Goal: Task Accomplishment & Management: Use online tool/utility

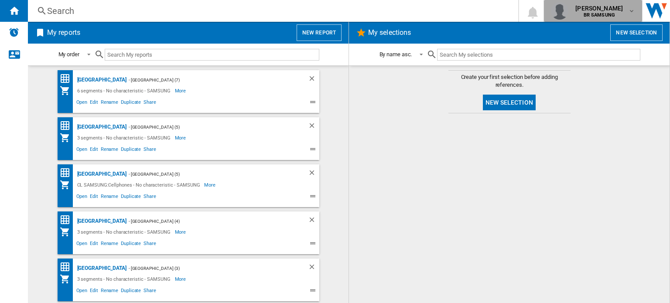
click at [600, 13] on b "BR SAMSUNG" at bounding box center [598, 15] width 31 height 6
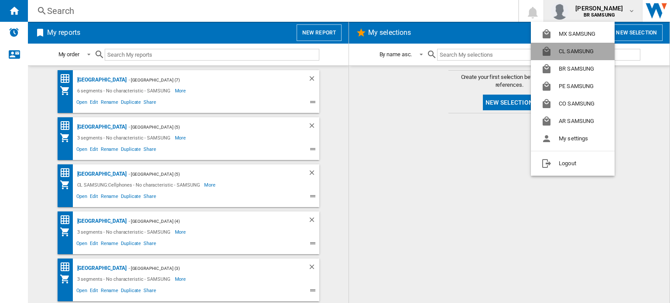
click at [577, 49] on button "CL SAMSUNG" at bounding box center [573, 51] width 84 height 17
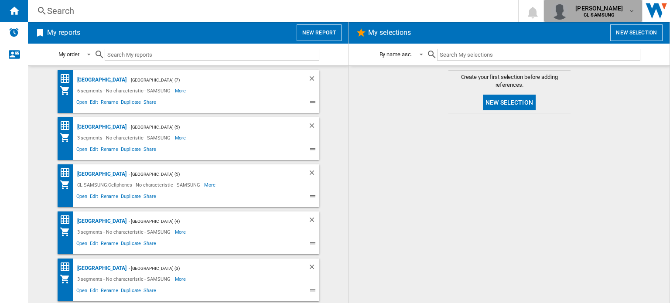
click at [627, 6] on div "alpoim [PERSON_NAME] [PERSON_NAME] SAMSUNG" at bounding box center [600, 11] width 56 height 14
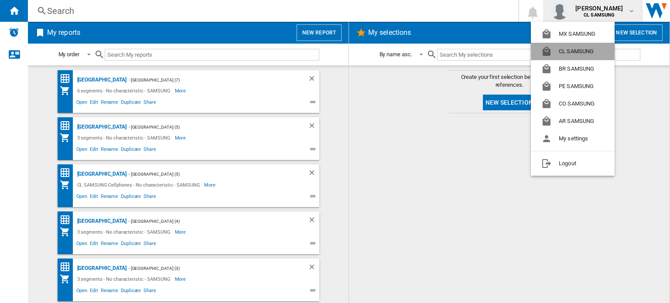
click at [569, 48] on button "CL SAMSUNG" at bounding box center [573, 51] width 84 height 17
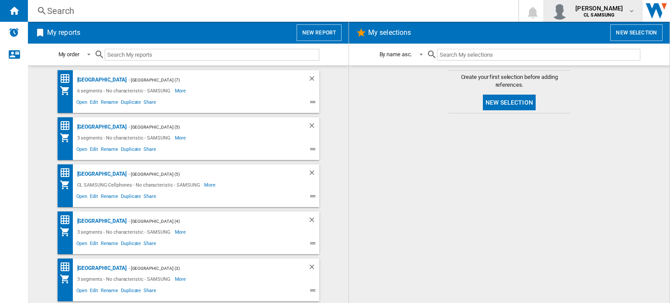
click at [595, 9] on span "[PERSON_NAME]" at bounding box center [599, 8] width 48 height 9
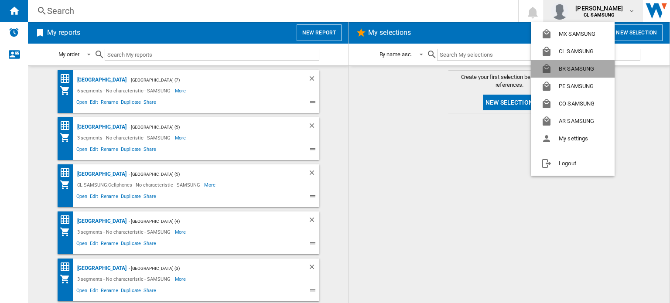
click at [568, 72] on button "BR SAMSUNG" at bounding box center [573, 68] width 84 height 17
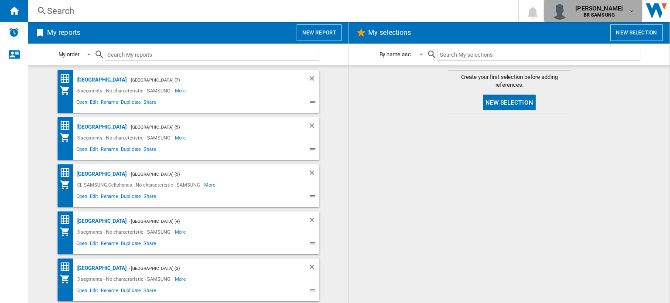
click at [606, 13] on b "BR SAMSUNG" at bounding box center [598, 15] width 31 height 6
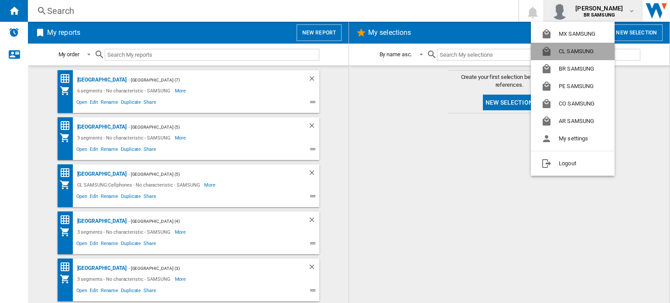
click at [571, 47] on button "CL SAMSUNG" at bounding box center [573, 51] width 84 height 17
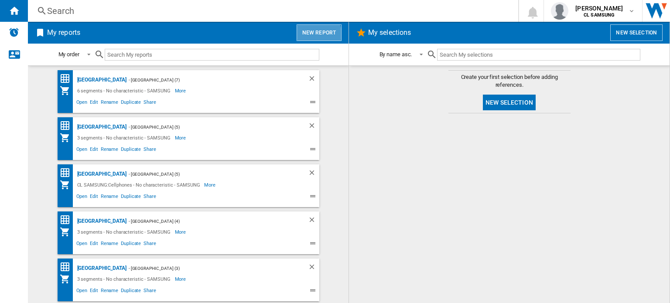
click at [317, 34] on button "New report" at bounding box center [318, 32] width 45 height 17
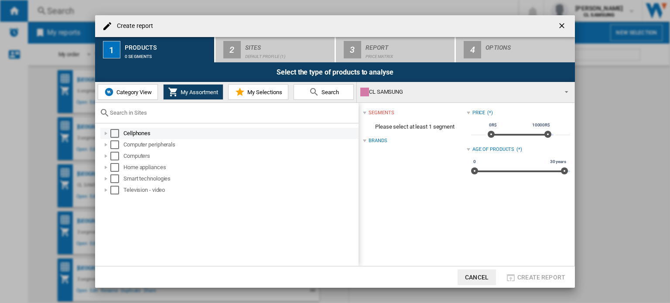
click at [106, 133] on div at bounding box center [106, 133] width 9 height 9
click at [114, 134] on div "Select" at bounding box center [114, 133] width 9 height 9
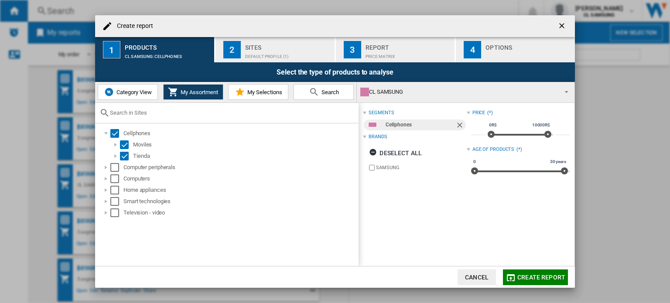
click at [418, 95] on div "CL SAMSUNG" at bounding box center [458, 92] width 197 height 12
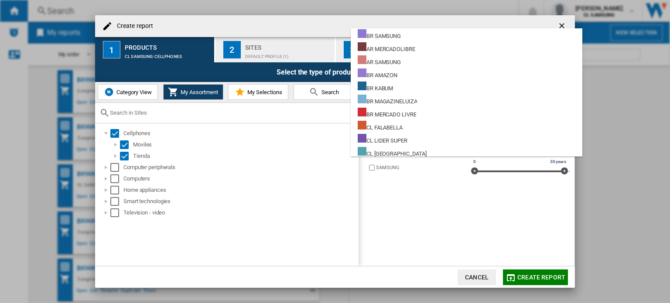
scroll to position [86, 0]
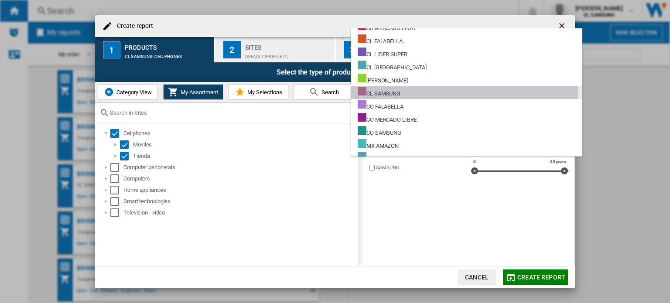
click at [418, 95] on md-option "CL SAMSUNG" at bounding box center [466, 92] width 231 height 13
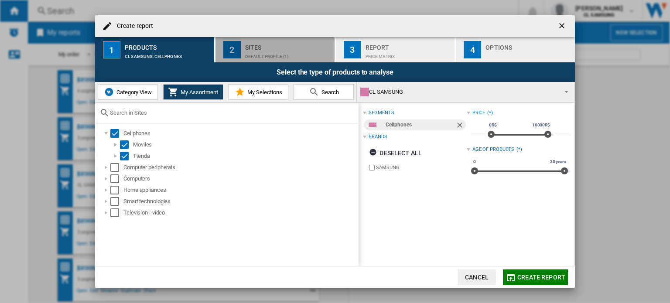
click at [269, 44] on div "Sites" at bounding box center [288, 45] width 86 height 9
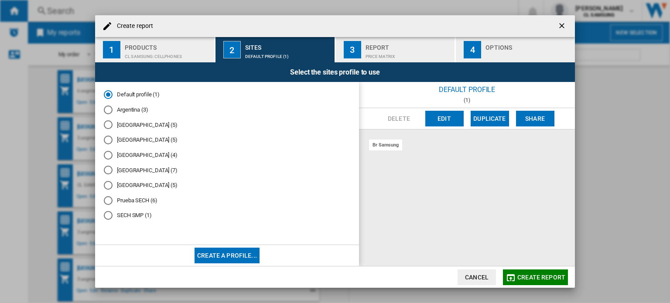
click at [127, 143] on md-radio-button "[GEOGRAPHIC_DATA] (5)" at bounding box center [227, 140] width 246 height 8
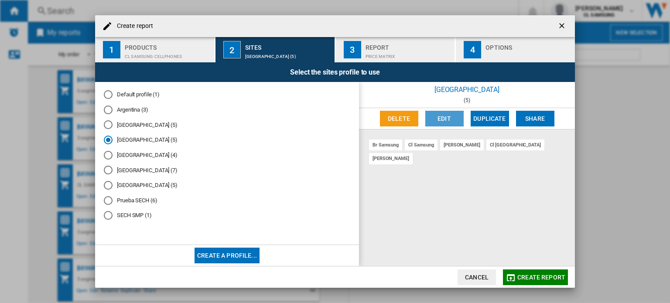
click at [453, 116] on button "Edit" at bounding box center [444, 119] width 38 height 16
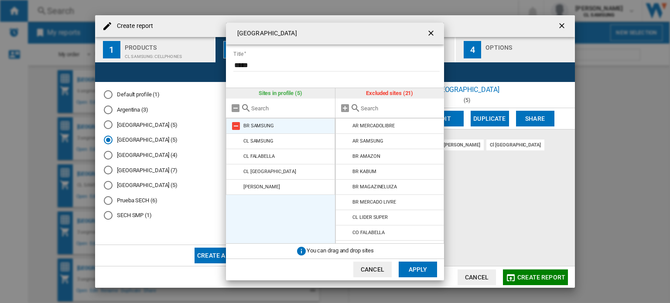
click at [236, 123] on md-icon at bounding box center [236, 126] width 10 height 10
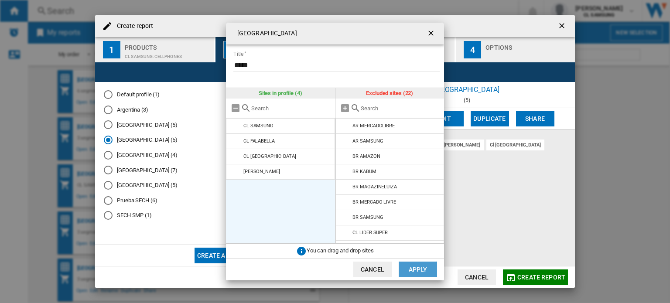
click at [422, 270] on button "Apply" at bounding box center [417, 270] width 38 height 16
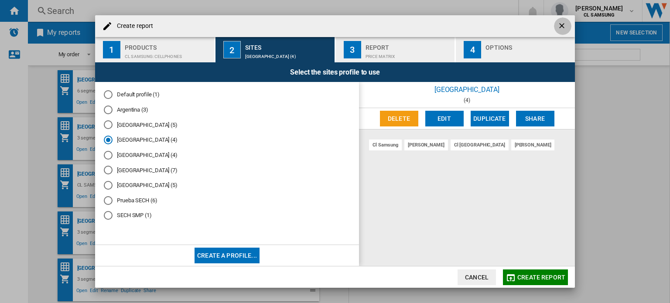
click at [563, 27] on ng-md-icon "getI18NText('BUTTONS.CLOSE_DIALOG')" at bounding box center [562, 26] width 10 height 10
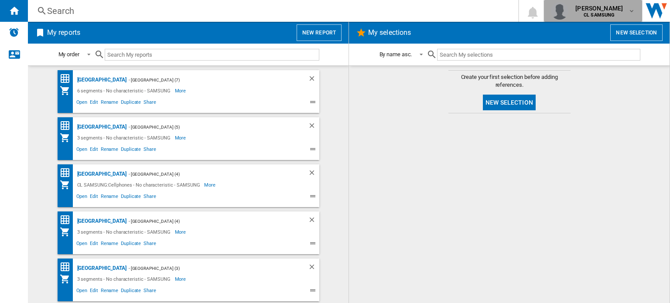
click at [585, 16] on b "CL SAMSUNG" at bounding box center [598, 15] width 31 height 6
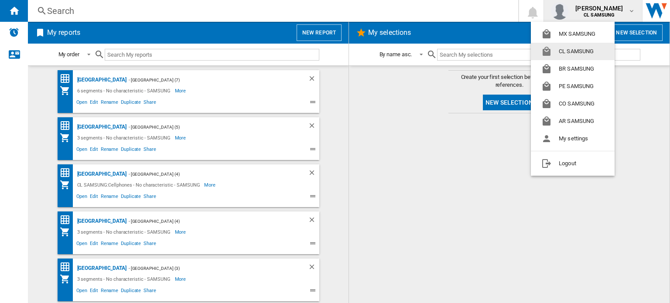
click at [568, 51] on button "CL SAMSUNG" at bounding box center [573, 51] width 84 height 17
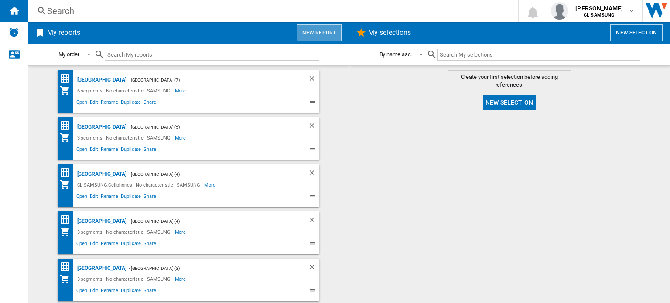
click at [316, 35] on button "New report" at bounding box center [318, 32] width 45 height 17
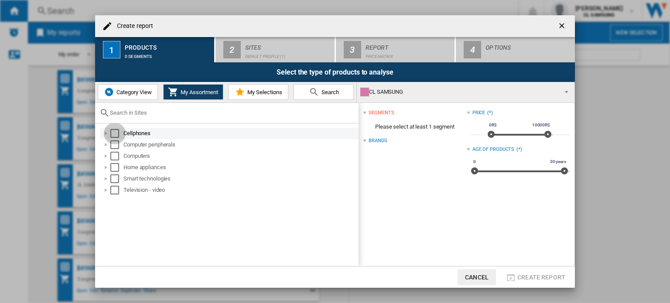
click at [114, 134] on div "Select" at bounding box center [114, 133] width 9 height 9
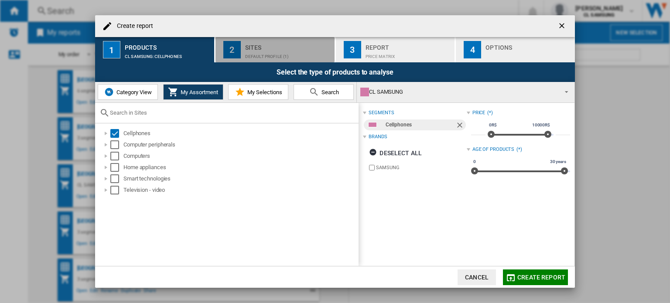
click at [274, 50] on div "Default profile (1)" at bounding box center [288, 54] width 86 height 9
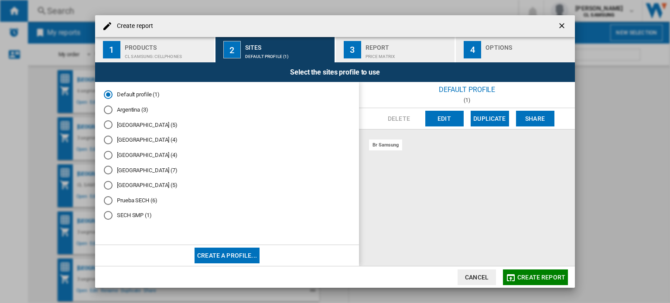
click at [121, 141] on md-radio-button "[GEOGRAPHIC_DATA] (4)" at bounding box center [227, 140] width 246 height 8
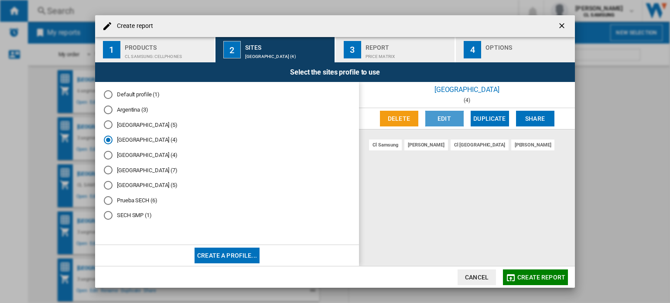
click at [453, 119] on button "Edit" at bounding box center [444, 119] width 38 height 16
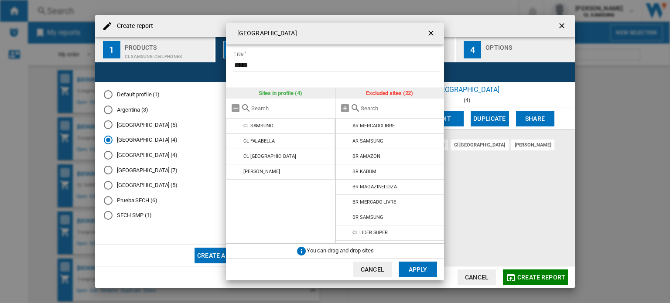
click at [380, 109] on input "{{::title}} {{::getI18NText('BUTTONS.CANCEL')}} ..." at bounding box center [400, 108] width 79 height 7
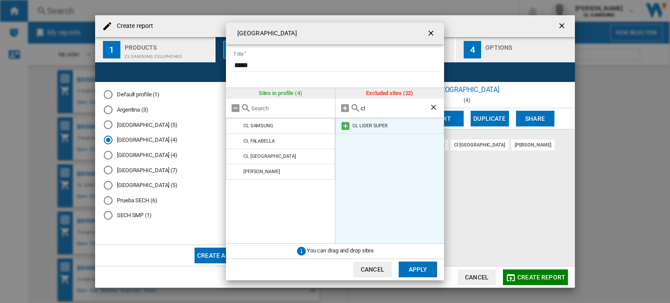
type input "cl"
click at [345, 127] on md-icon "{{::title}} {{::getI18NText('BUTTONS.CANCEL')}} ..." at bounding box center [345, 126] width 10 height 10
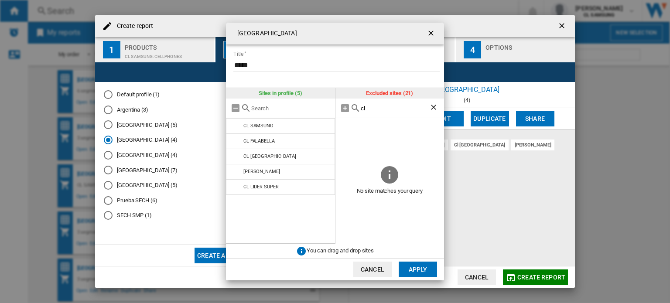
click at [424, 265] on button "Apply" at bounding box center [417, 270] width 38 height 16
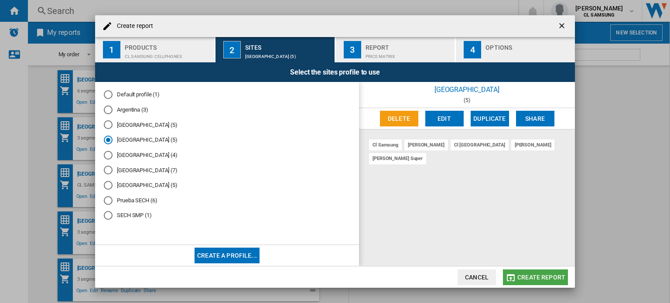
click at [542, 274] on span "Create report" at bounding box center [541, 277] width 48 height 7
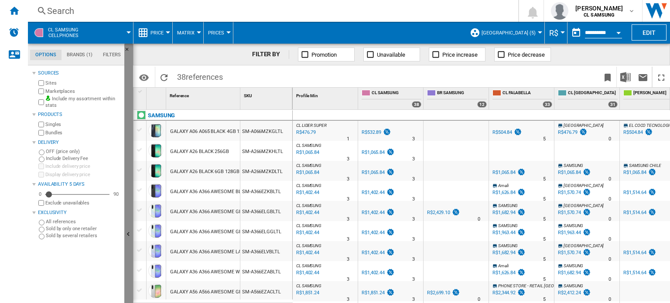
click at [129, 227] on button "Hide" at bounding box center [128, 235] width 9 height 382
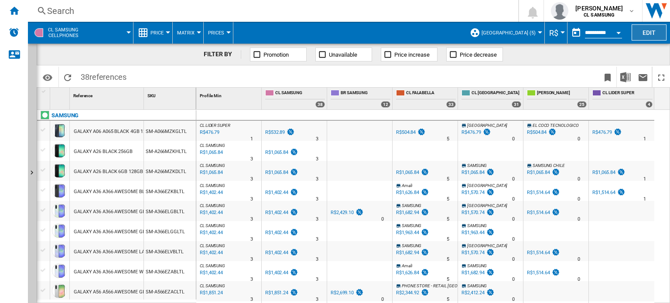
click at [647, 34] on button "Edit" at bounding box center [648, 32] width 35 height 16
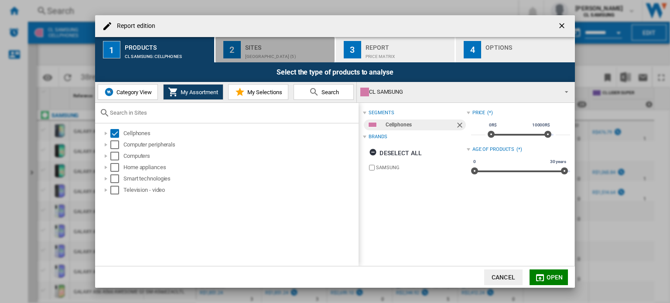
click at [293, 51] on div "[GEOGRAPHIC_DATA] (5)" at bounding box center [288, 54] width 86 height 9
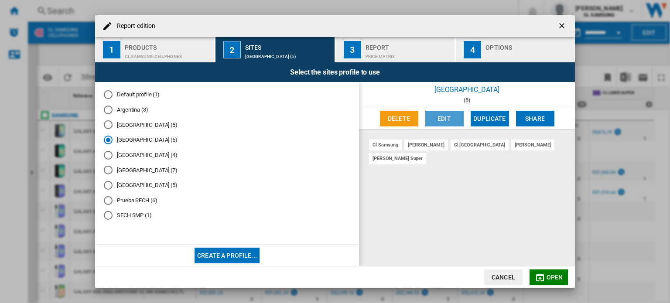
click at [453, 113] on button "Edit" at bounding box center [444, 119] width 38 height 16
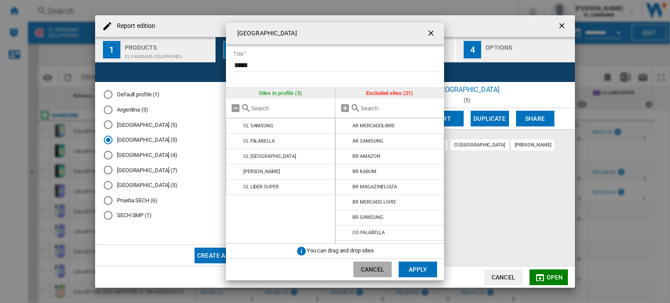
click at [364, 273] on button "Cancel" at bounding box center [372, 270] width 38 height 16
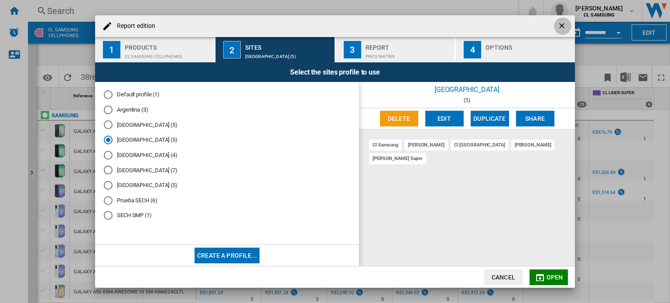
click at [557, 21] on ng-md-icon "getI18NText('BUTTONS.CLOSE_DIALOG')" at bounding box center [562, 26] width 10 height 10
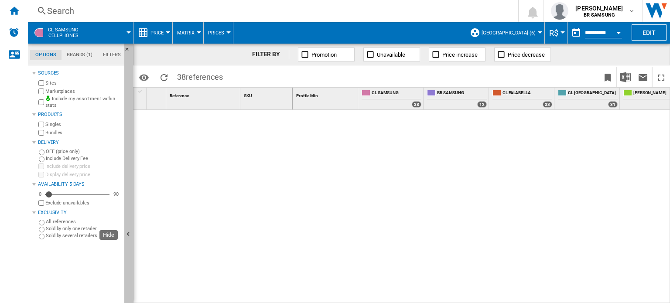
click at [127, 204] on button "Hide" at bounding box center [128, 235] width 9 height 382
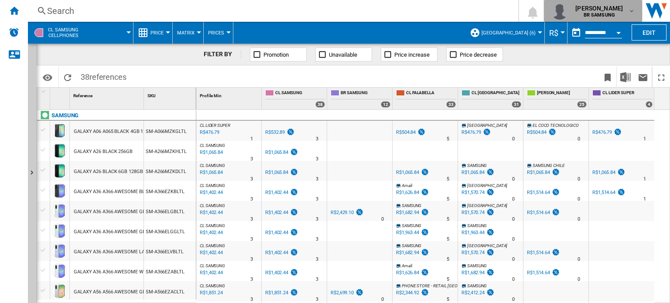
click at [614, 9] on span "[PERSON_NAME]" at bounding box center [599, 8] width 48 height 9
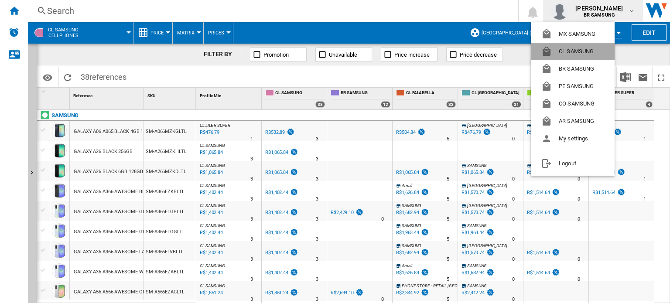
click at [565, 53] on button "CL SAMSUNG" at bounding box center [573, 51] width 84 height 17
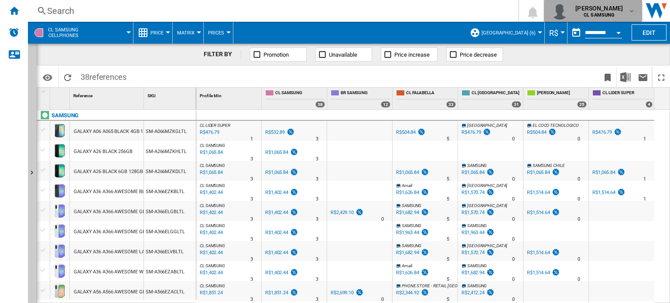
click at [610, 6] on span "[PERSON_NAME]" at bounding box center [599, 8] width 48 height 9
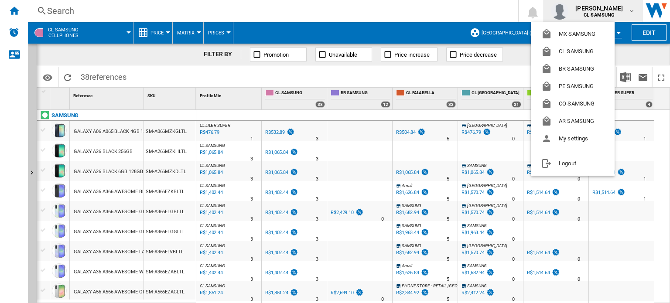
click at [644, 34] on md-backdrop at bounding box center [335, 151] width 670 height 303
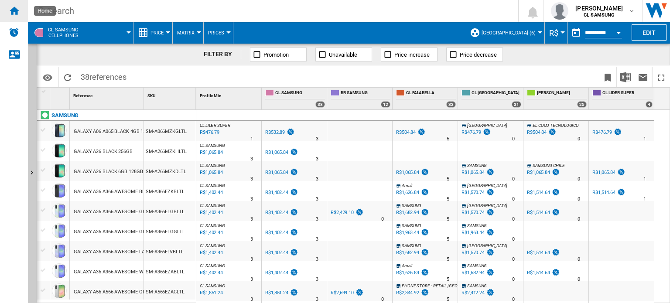
click at [14, 8] on ng-md-icon "Home" at bounding box center [14, 10] width 10 height 10
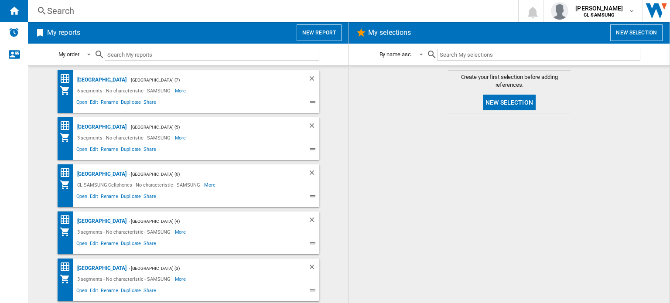
click at [600, 95] on md-content "Create your first selection before adding references. New selection" at bounding box center [509, 184] width 320 height 238
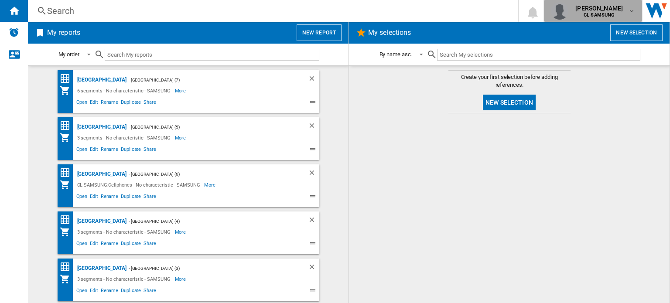
click at [605, 14] on b "CL SAMSUNG" at bounding box center [598, 15] width 31 height 6
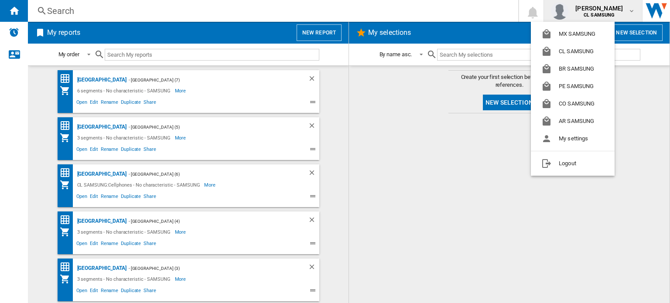
click at [498, 214] on md-backdrop at bounding box center [335, 151] width 670 height 303
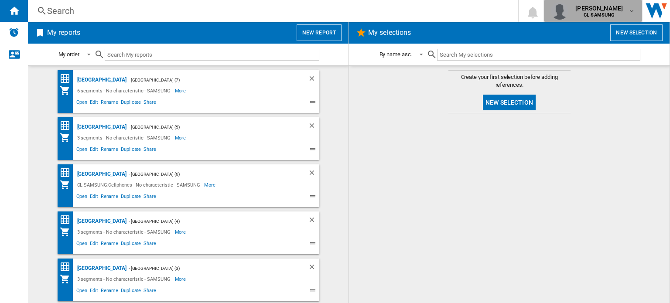
click at [604, 13] on b "CL SAMSUNG" at bounding box center [598, 15] width 31 height 6
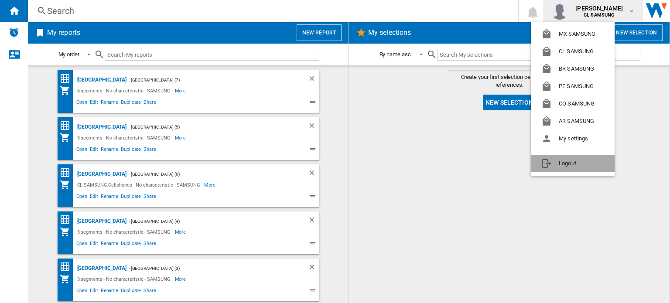
click at [570, 163] on button "Logout" at bounding box center [573, 163] width 84 height 17
